Goal: Information Seeking & Learning: Find specific fact

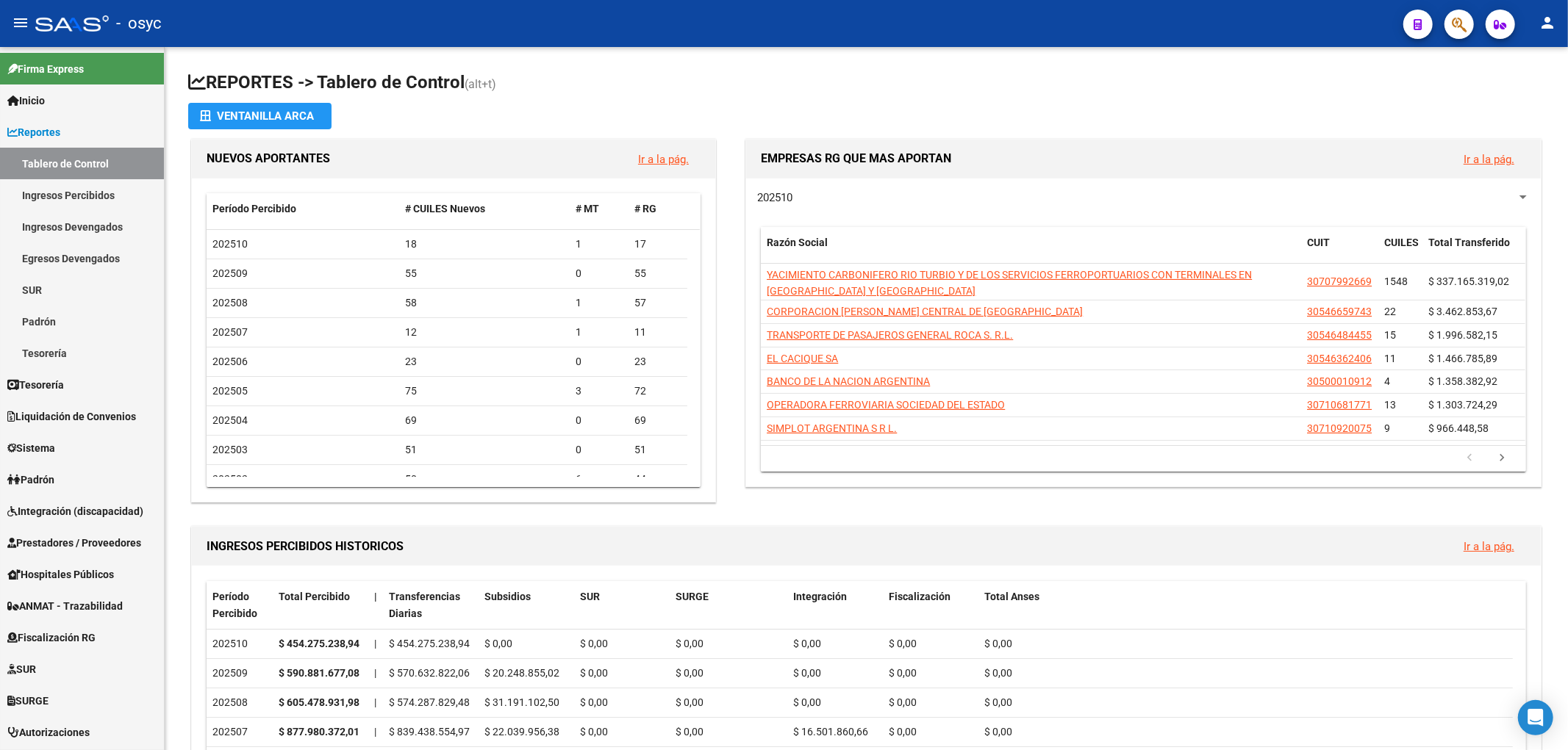
click at [1452, 30] on icon "button" at bounding box center [1458, 25] width 14 height 17
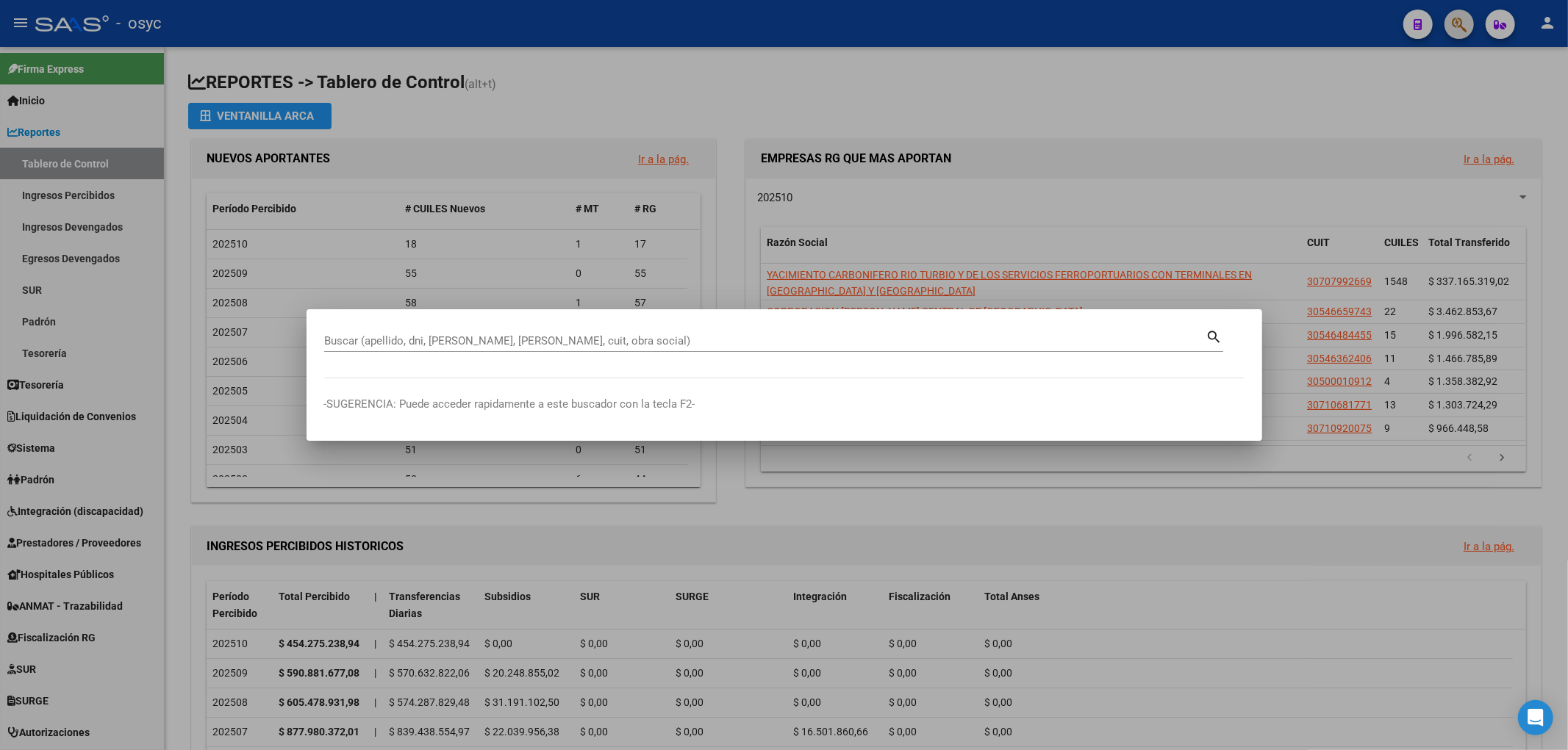
paste input "27226752574"
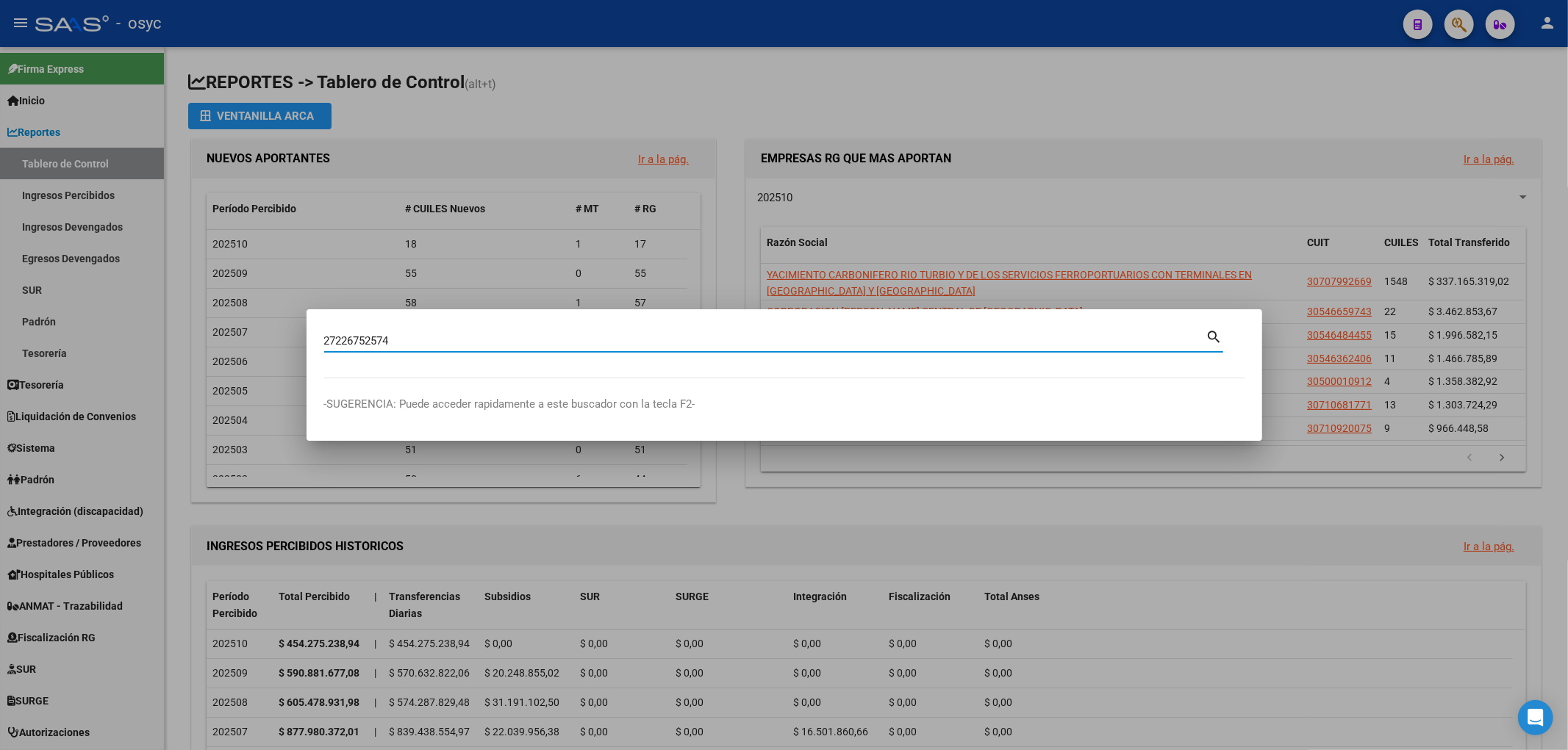
type input "27226752574"
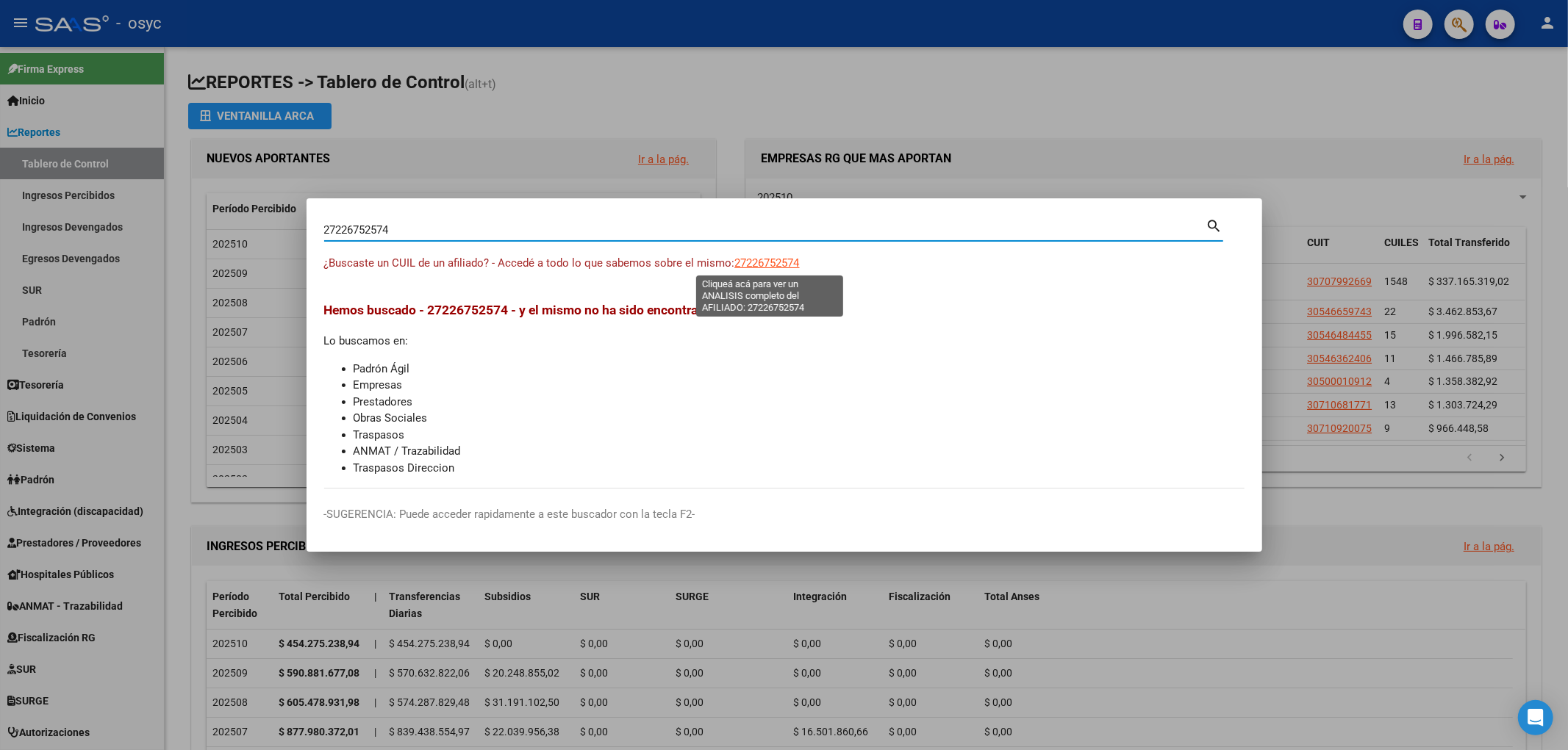
click at [754, 259] on span "27226752574" at bounding box center [767, 263] width 65 height 14
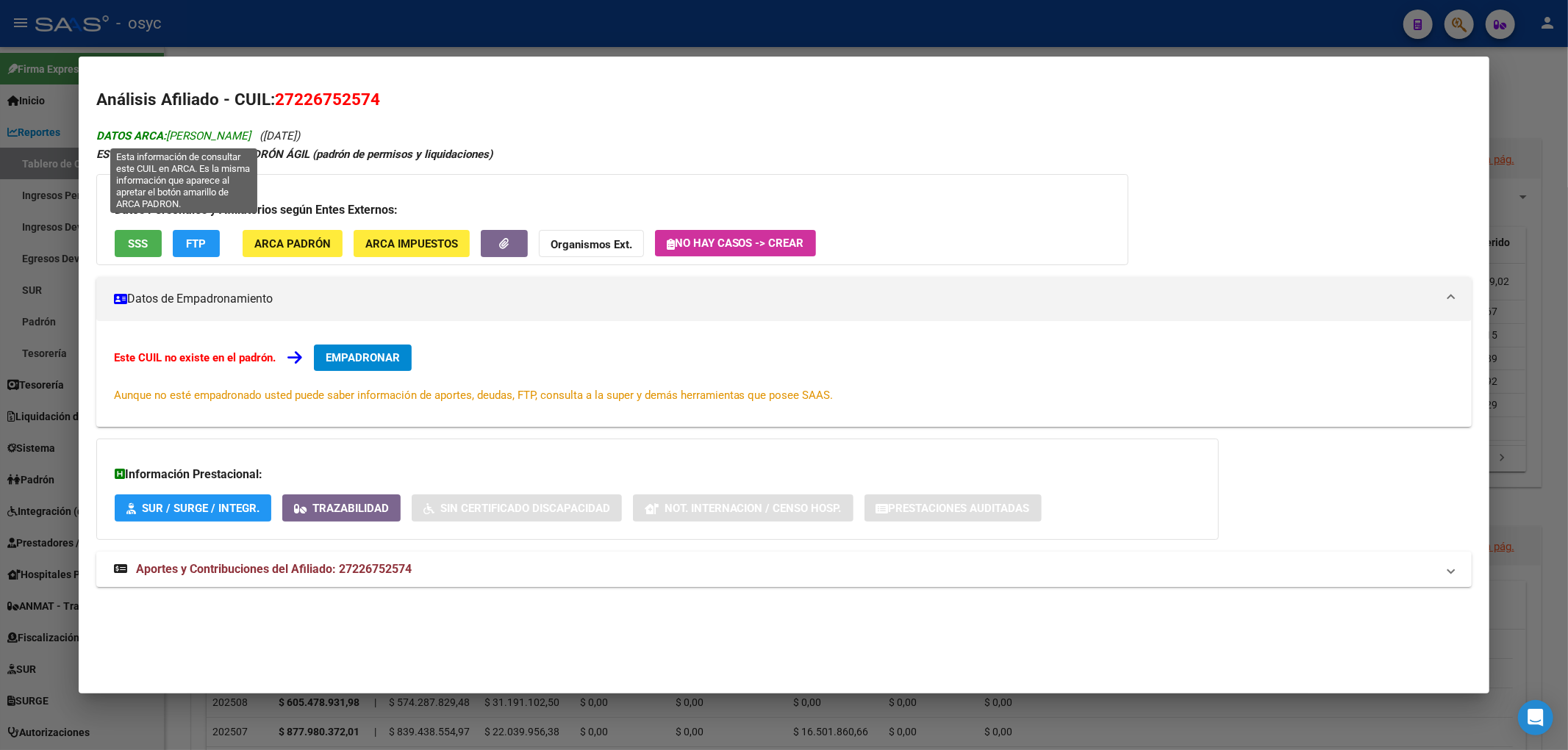
drag, startPoint x: 354, startPoint y: 134, endPoint x: 171, endPoint y: 129, distance: 183.1
click at [171, 129] on div "DATOS ARCA: [PERSON_NAME] ([DATE]) ESTE CUIL NO EXISTE EN EL PADRÓN ÁGIL (padró…" at bounding box center [784, 365] width 1376 height 477
copy icon "[PERSON_NAME] ([DATE])"
click at [208, 232] on button "FTP" at bounding box center [195, 244] width 47 height 27
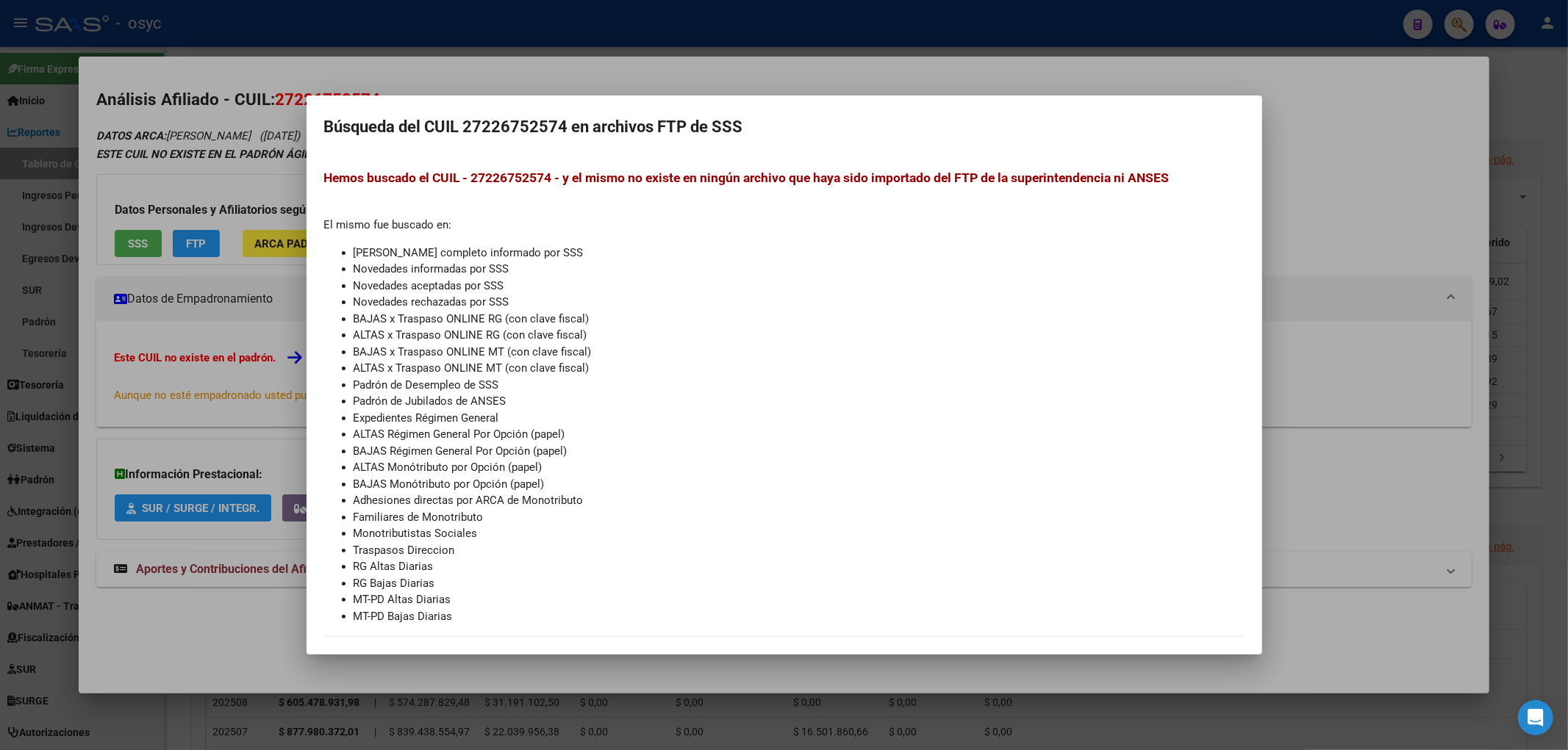
click at [178, 251] on div at bounding box center [784, 375] width 1568 height 750
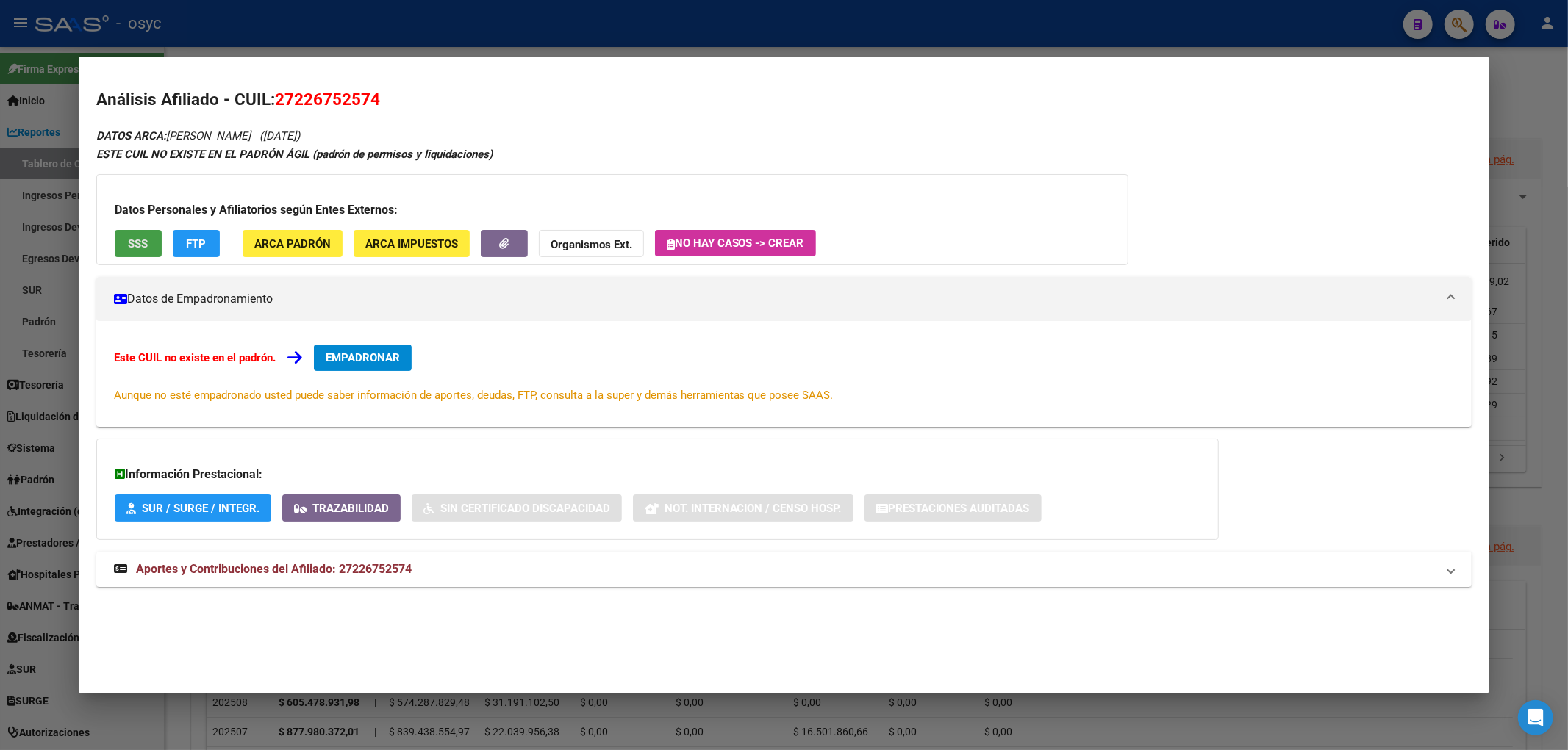
click at [144, 245] on span "SSS" at bounding box center [137, 244] width 20 height 14
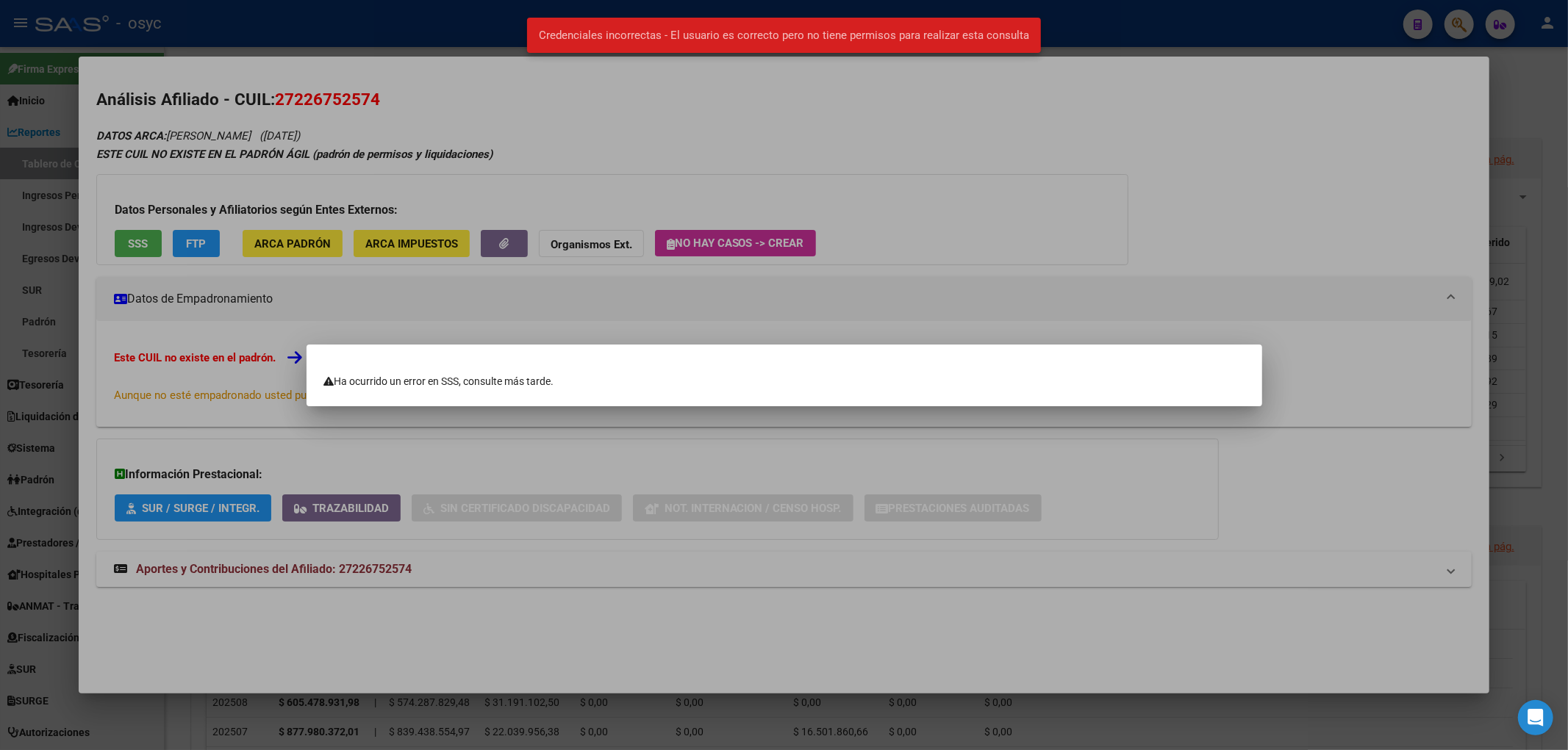
click at [328, 247] on div at bounding box center [784, 375] width 1568 height 750
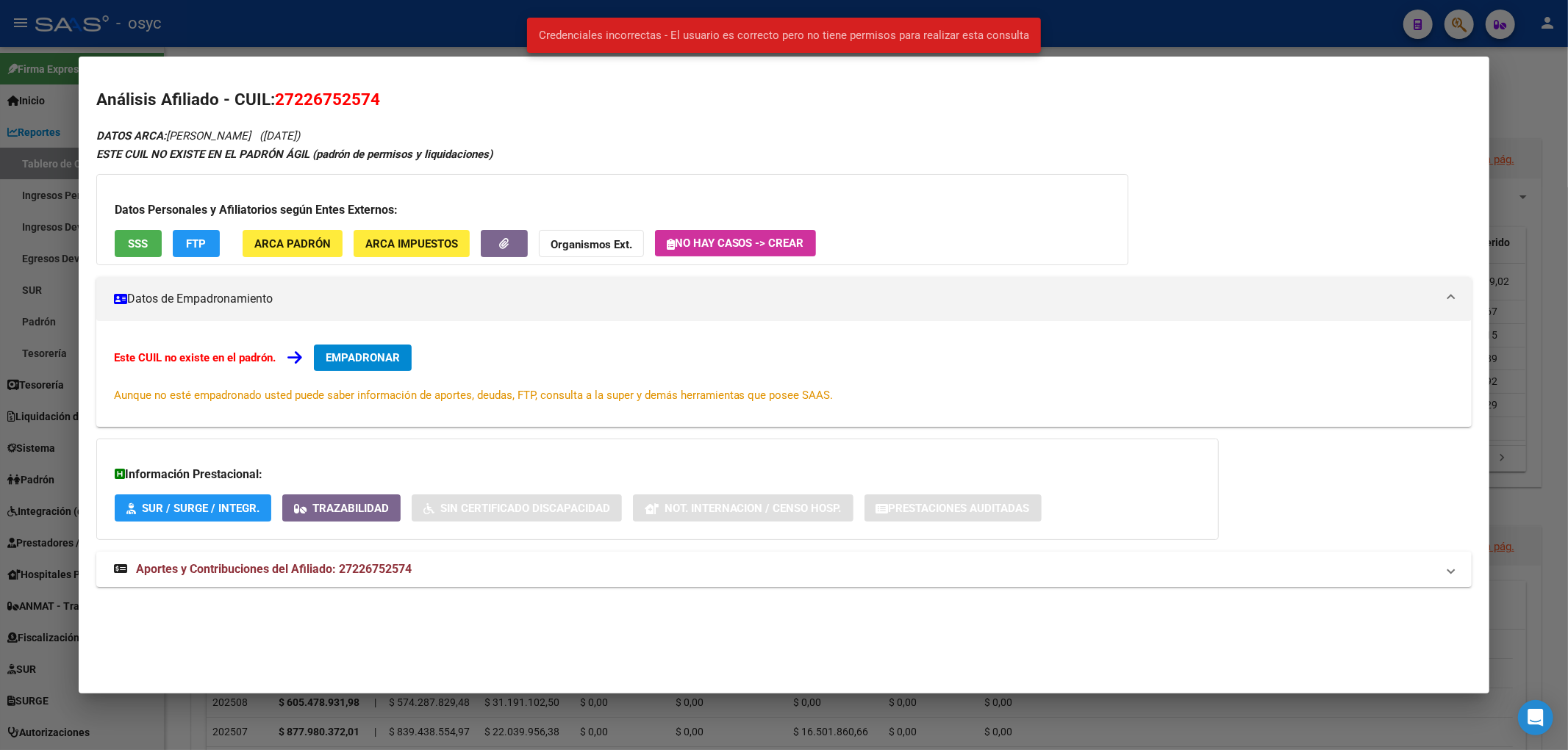
click at [320, 243] on span "ARCA Padrón" at bounding box center [292, 244] width 76 height 14
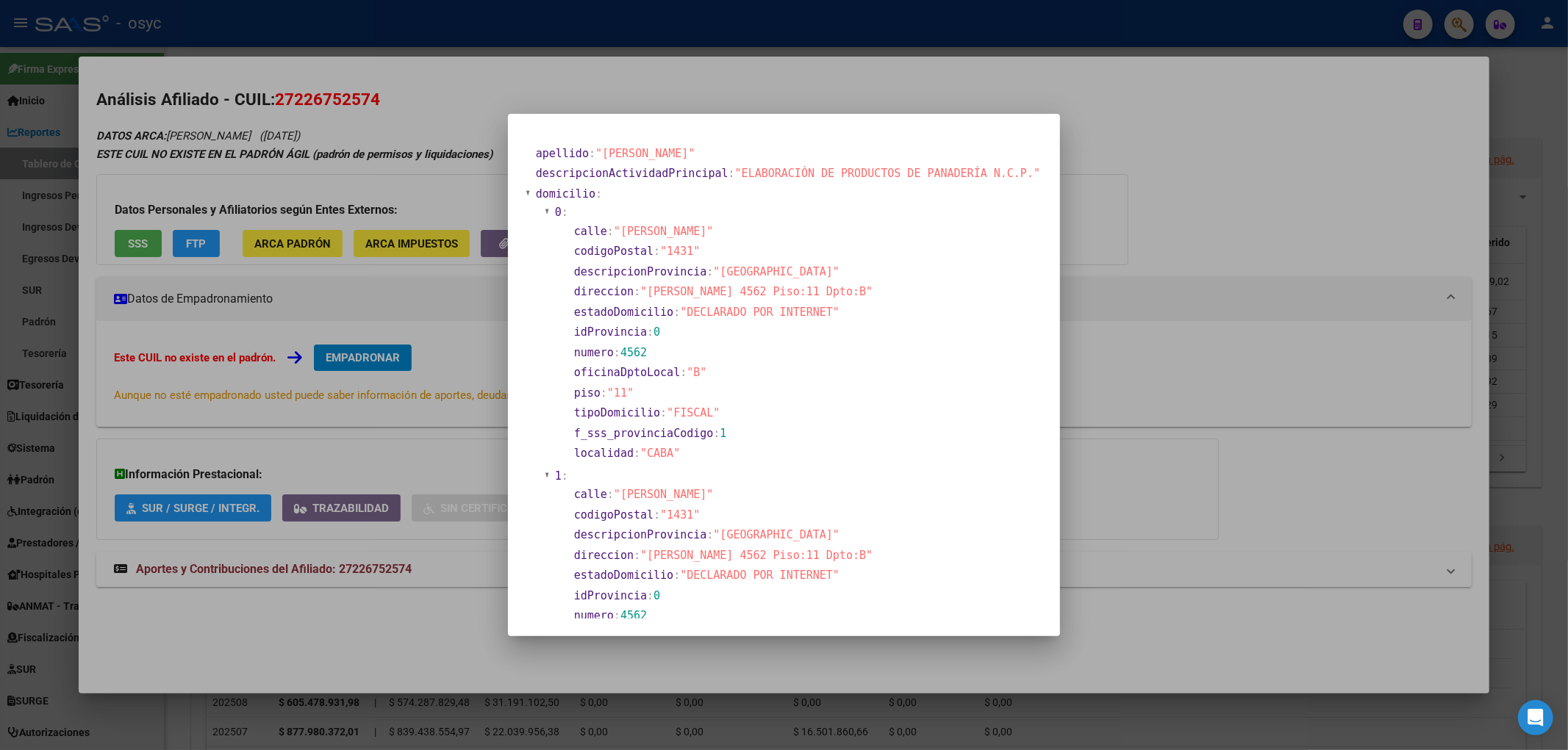
drag, startPoint x: 816, startPoint y: 290, endPoint x: 659, endPoint y: 294, distance: 157.1
click at [659, 294] on span ""[PERSON_NAME] 4562 Piso:11 Dpto:B"" at bounding box center [756, 292] width 232 height 14
copy span "[PERSON_NAME] 4562 Piso:11 Dpto:B"
drag, startPoint x: 743, startPoint y: 171, endPoint x: 1004, endPoint y: 163, distance: 261.1
click at [1004, 164] on section "descripcionActividadPrincipal : "ELABORACIÓN DE PRODUCTOS DE PANADERÍA N.C.P."" at bounding box center [788, 173] width 507 height 20
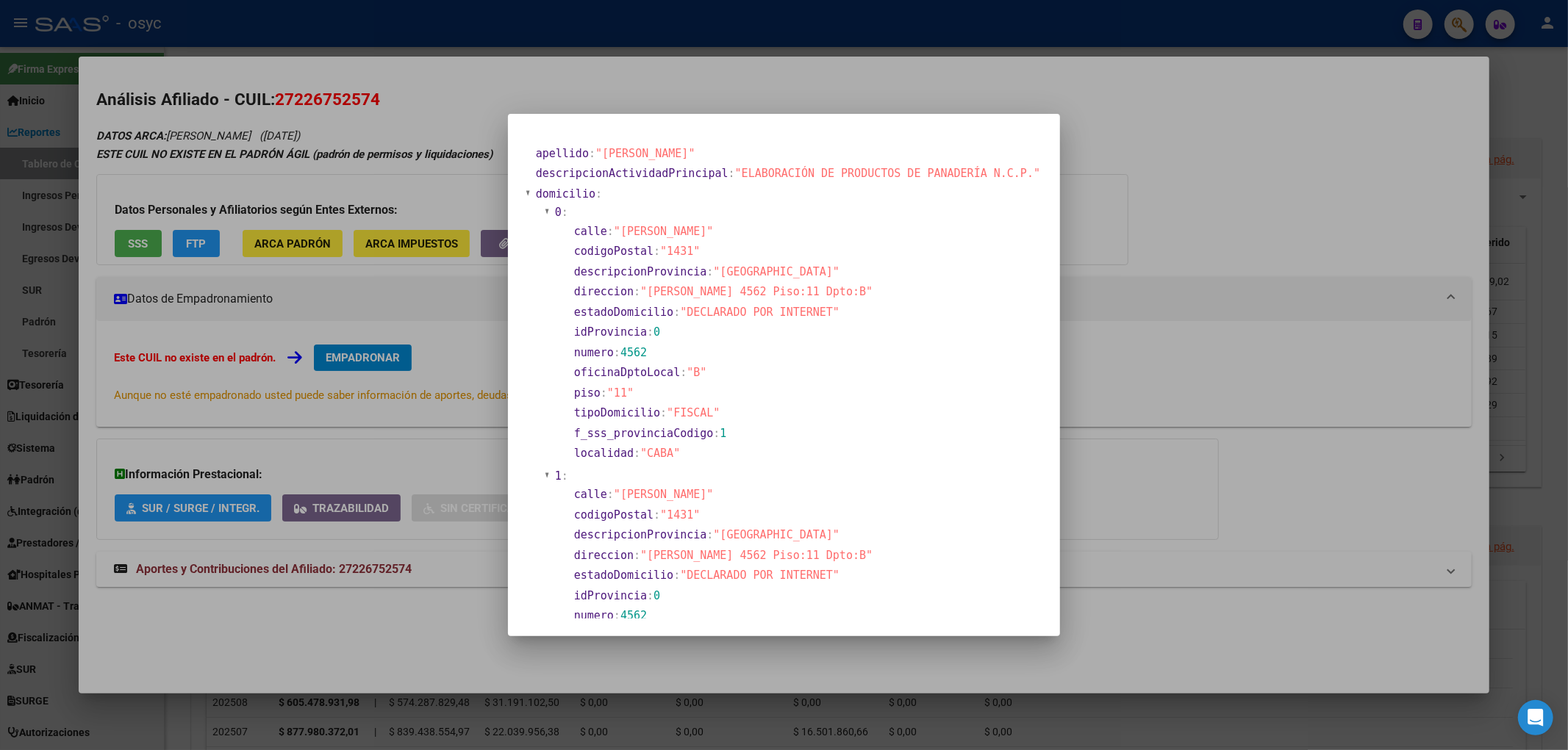
copy span "ELABORACIÓN DE PRODUCTOS DE PANADERÍA N.C.P"
click at [1094, 152] on div at bounding box center [784, 375] width 1568 height 750
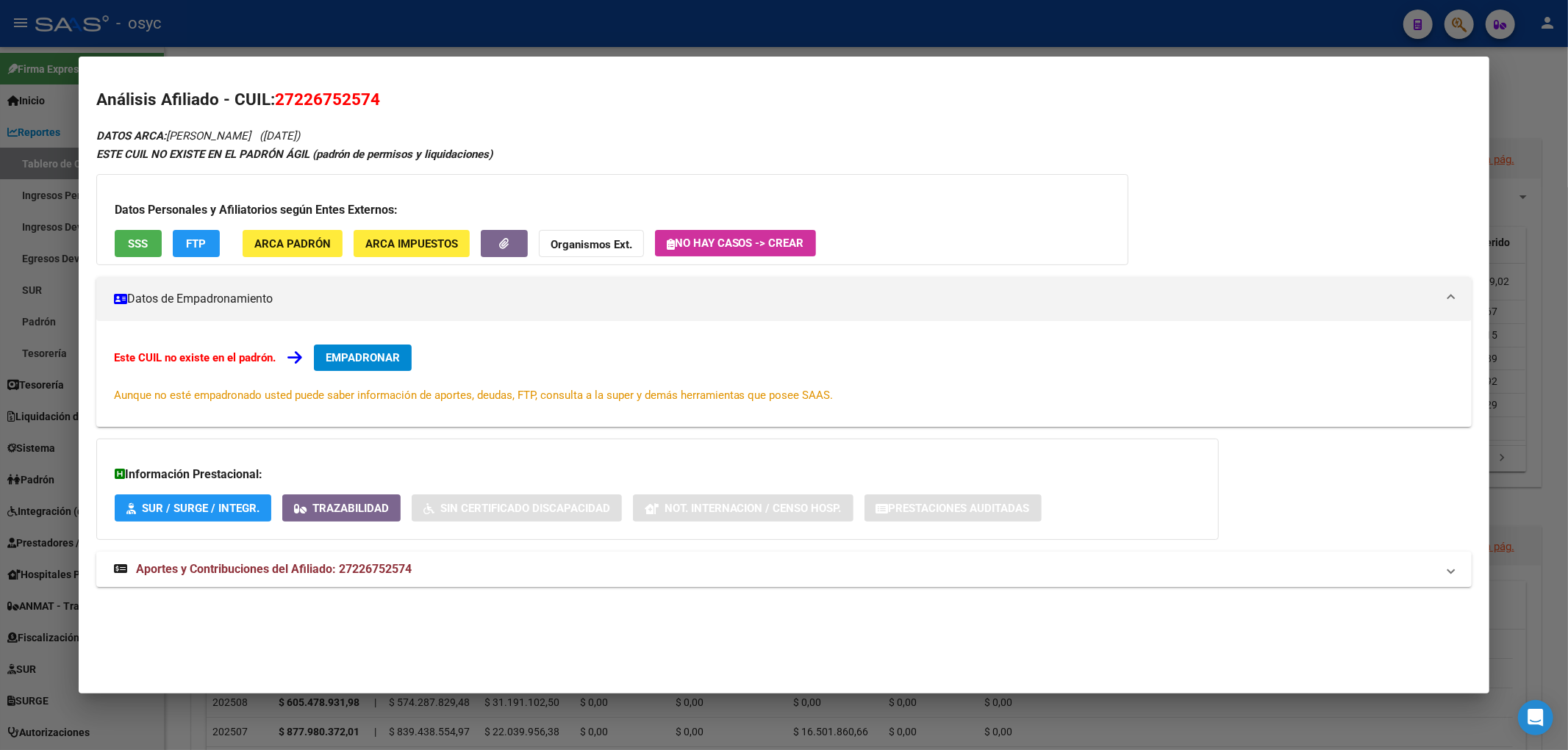
drag, startPoint x: 283, startPoint y: 103, endPoint x: 400, endPoint y: 100, distance: 117.0
click at [400, 100] on h2 "Análisis Afiliado - CUIL: 27226752574" at bounding box center [784, 99] width 1376 height 25
copy span "27226752574"
